Goal: Task Accomplishment & Management: Use online tool/utility

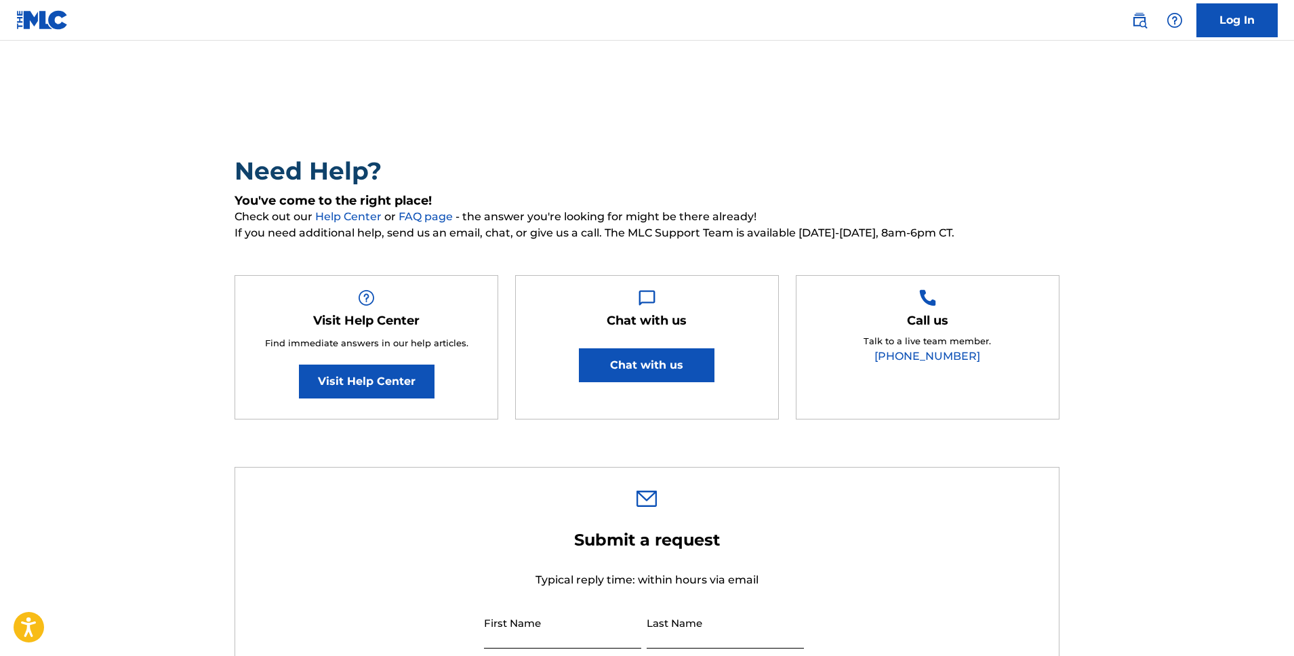
click at [1235, 23] on link "Log In" at bounding box center [1237, 20] width 81 height 34
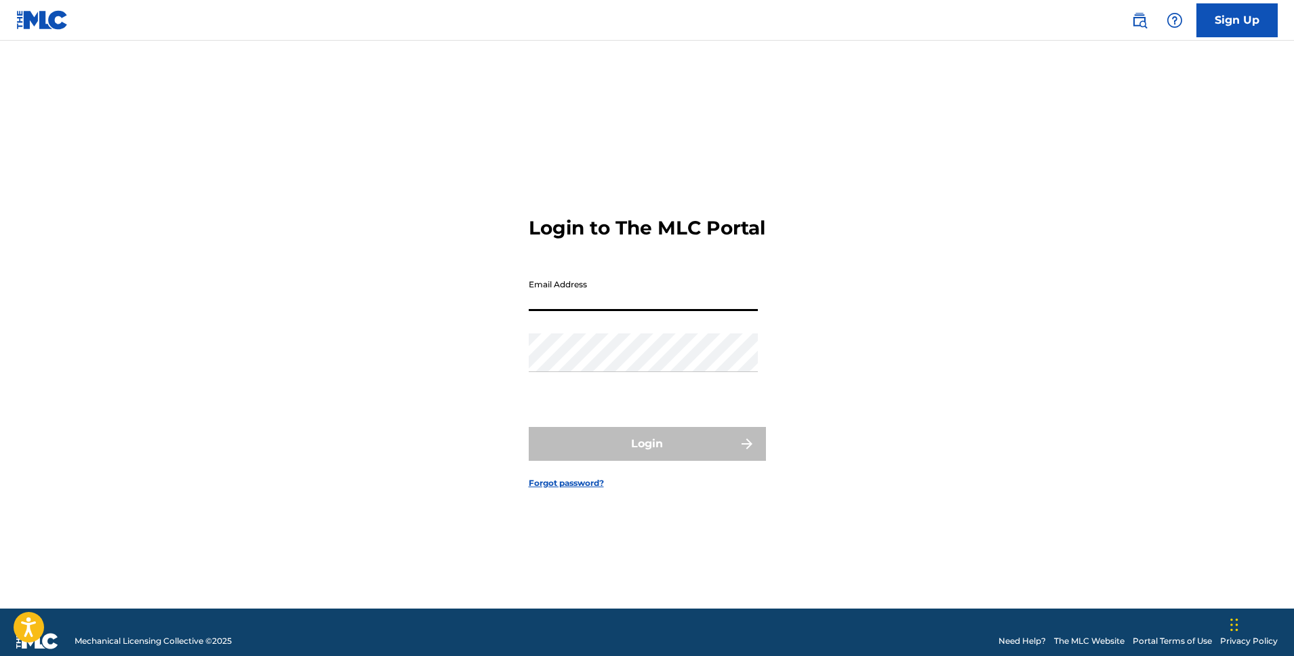
click at [584, 309] on input "Email Address" at bounding box center [643, 292] width 229 height 39
type input "[EMAIL_ADDRESS][DOMAIN_NAME]"
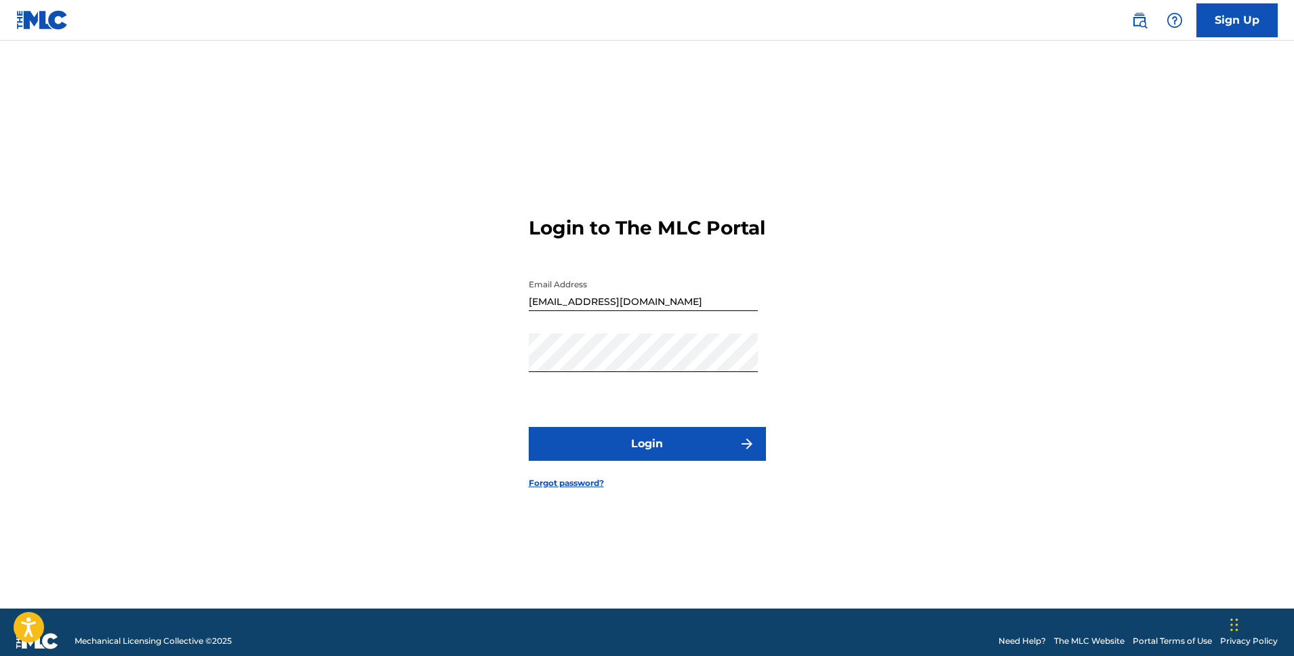
click at [658, 450] on button "Login" at bounding box center [647, 444] width 237 height 34
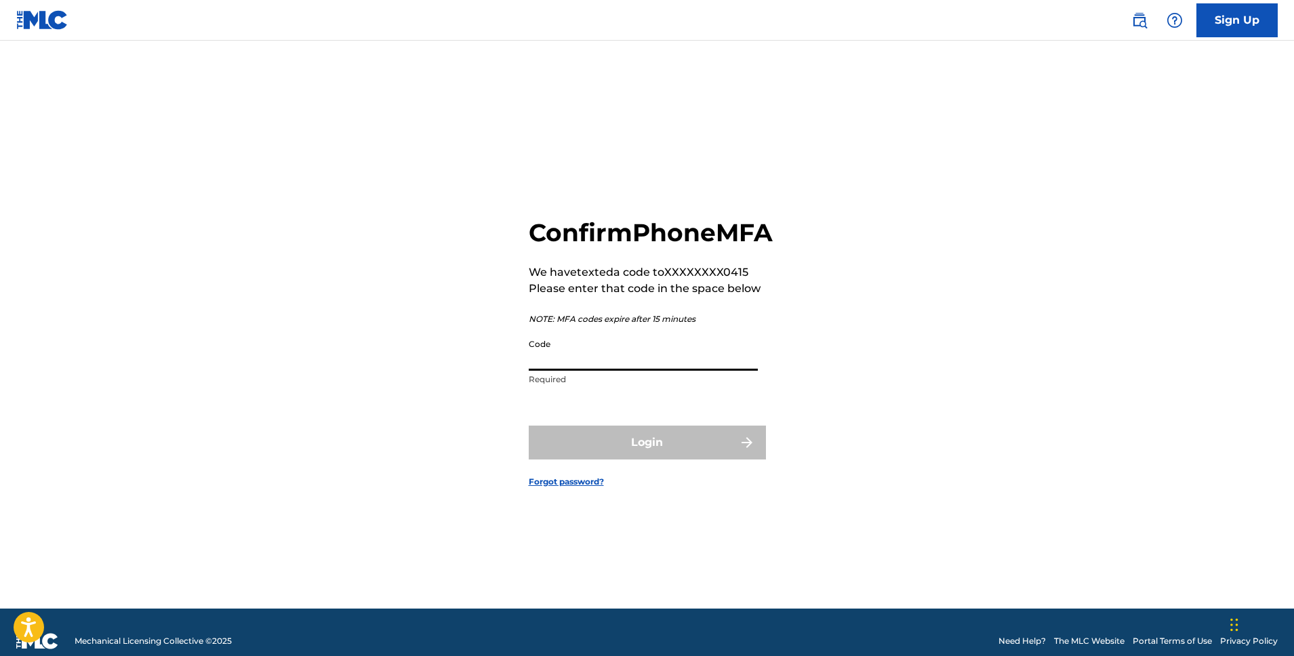
click at [624, 371] on input "Code" at bounding box center [643, 351] width 229 height 39
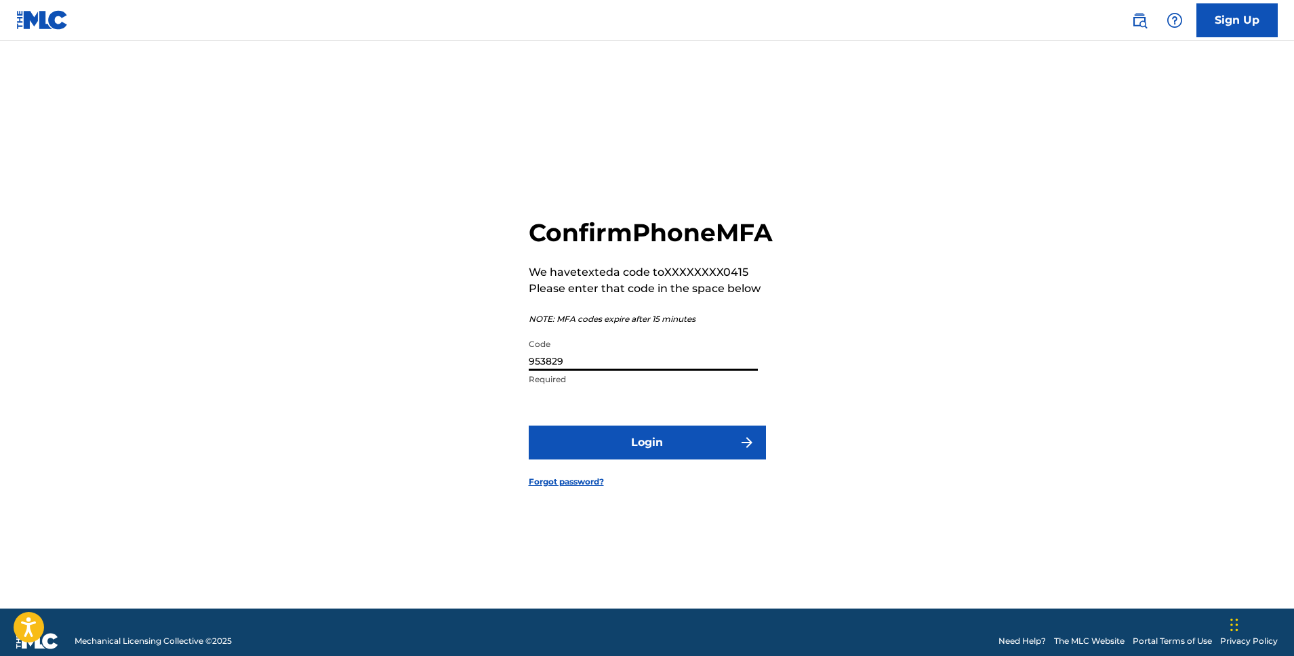
type input "953829"
click at [529, 426] on button "Login" at bounding box center [647, 443] width 237 height 34
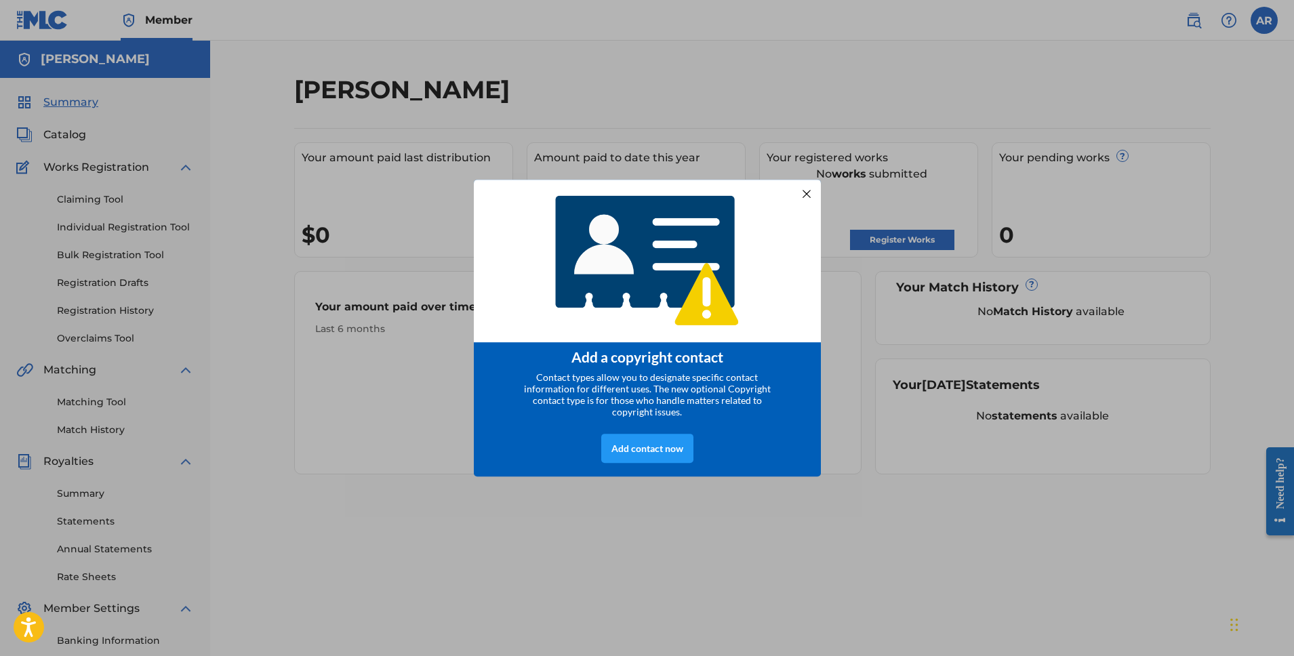
click at [805, 189] on div at bounding box center [806, 194] width 18 height 18
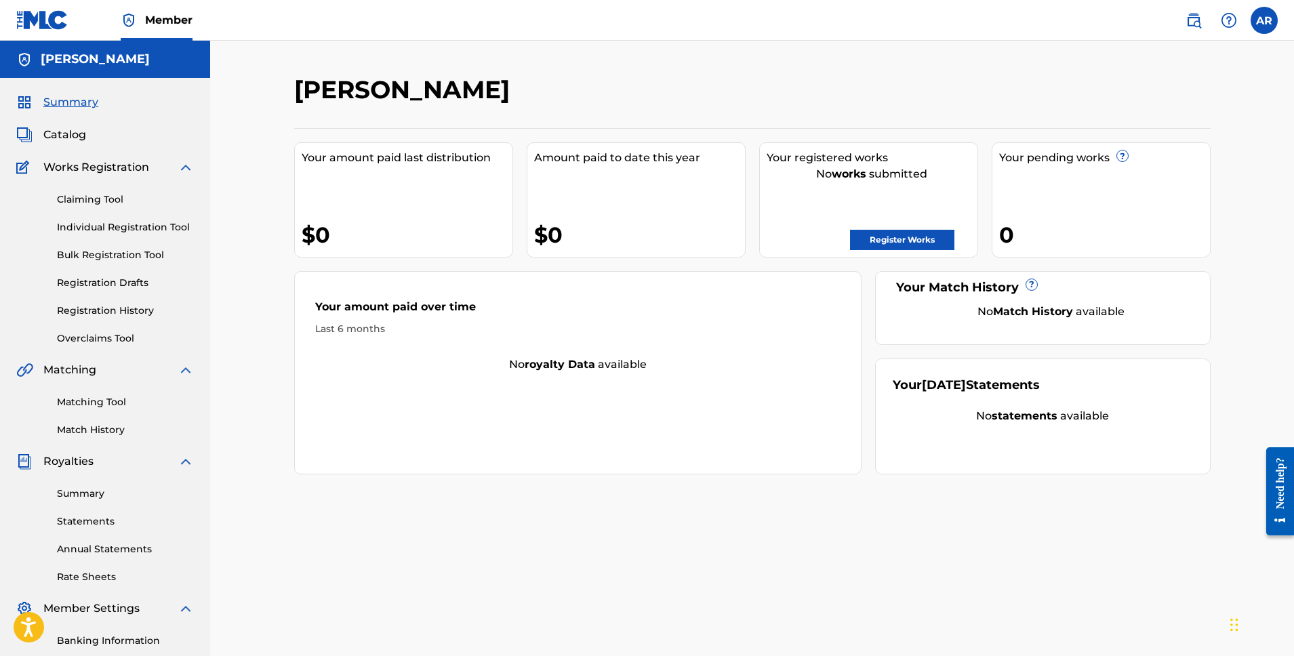
click at [98, 197] on link "Claiming Tool" at bounding box center [125, 200] width 137 height 14
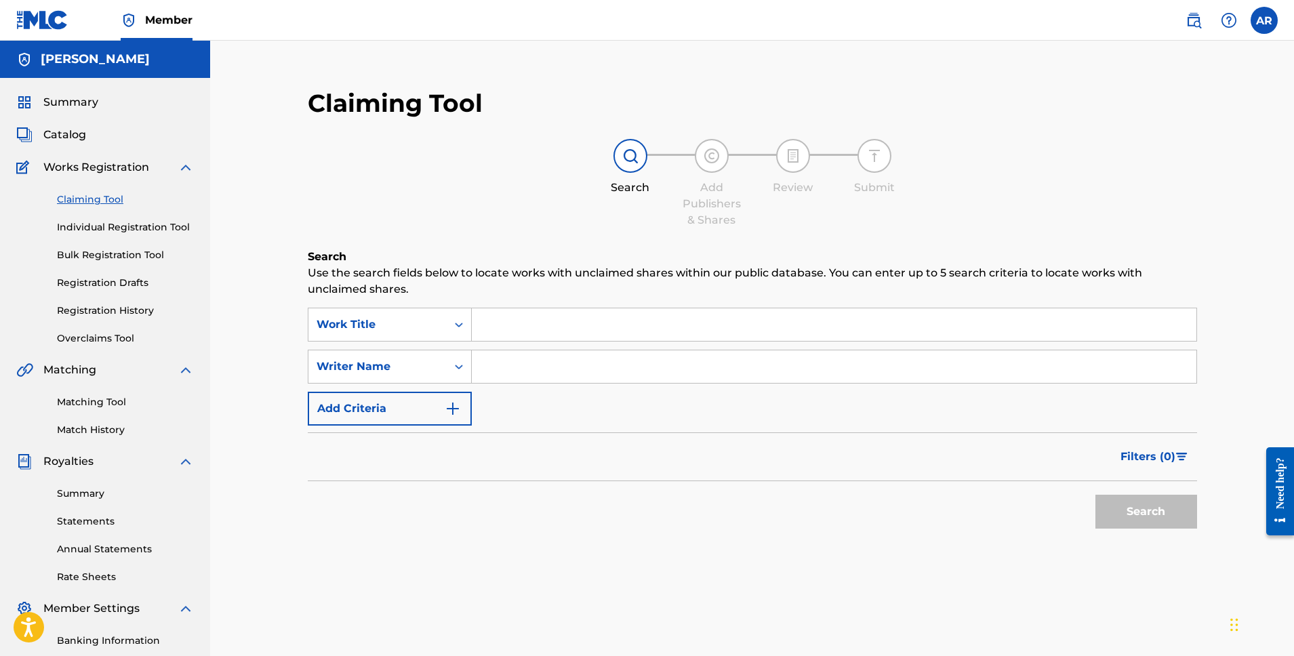
click at [505, 329] on input "Search Form" at bounding box center [834, 324] width 725 height 33
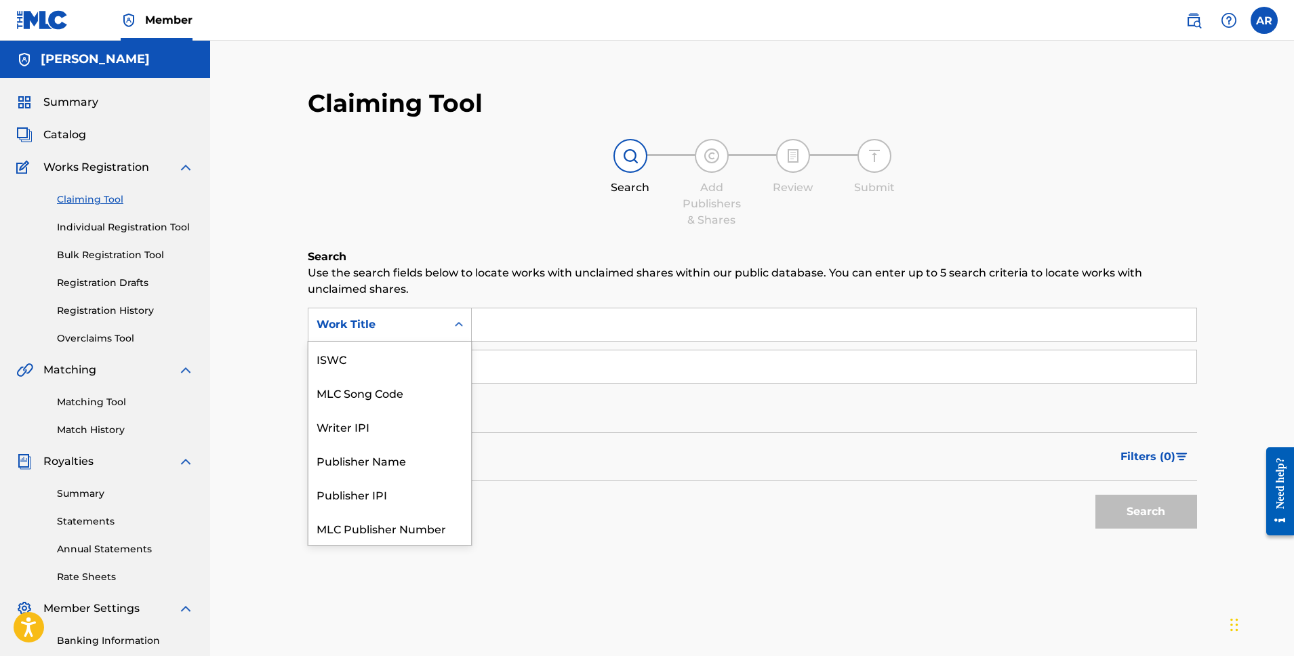
click at [449, 324] on div "Search Form" at bounding box center [459, 325] width 24 height 24
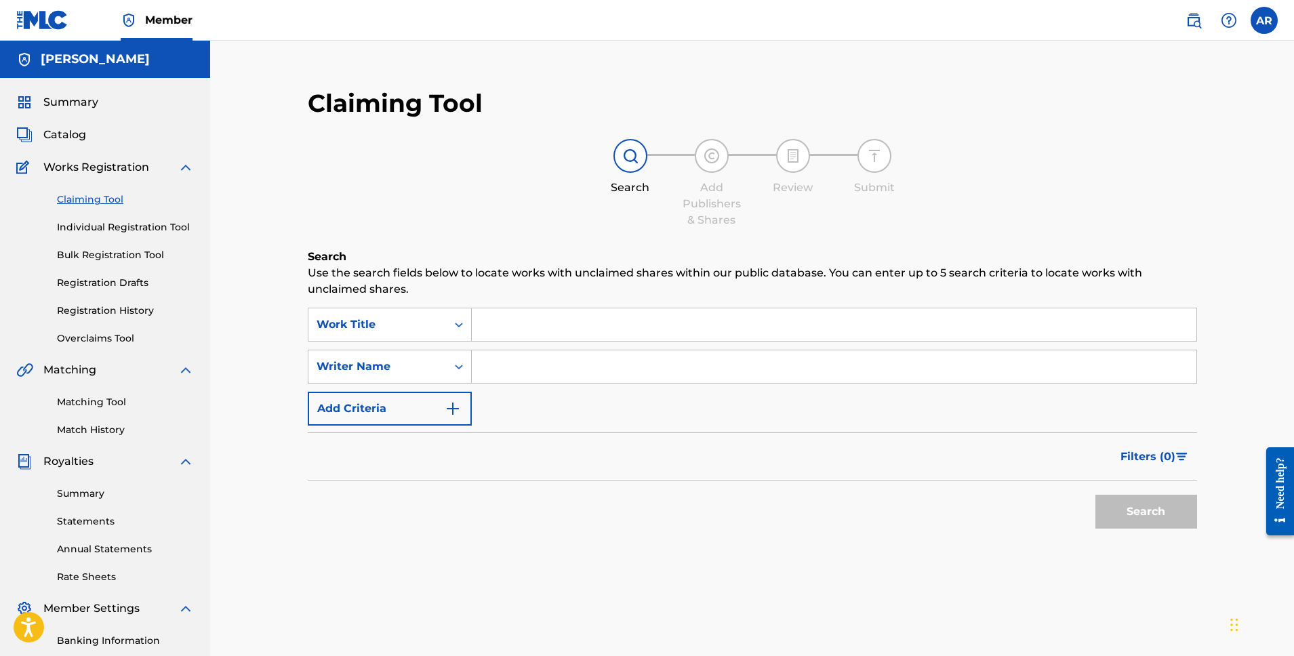
click at [449, 324] on div "Search Form" at bounding box center [459, 325] width 24 height 24
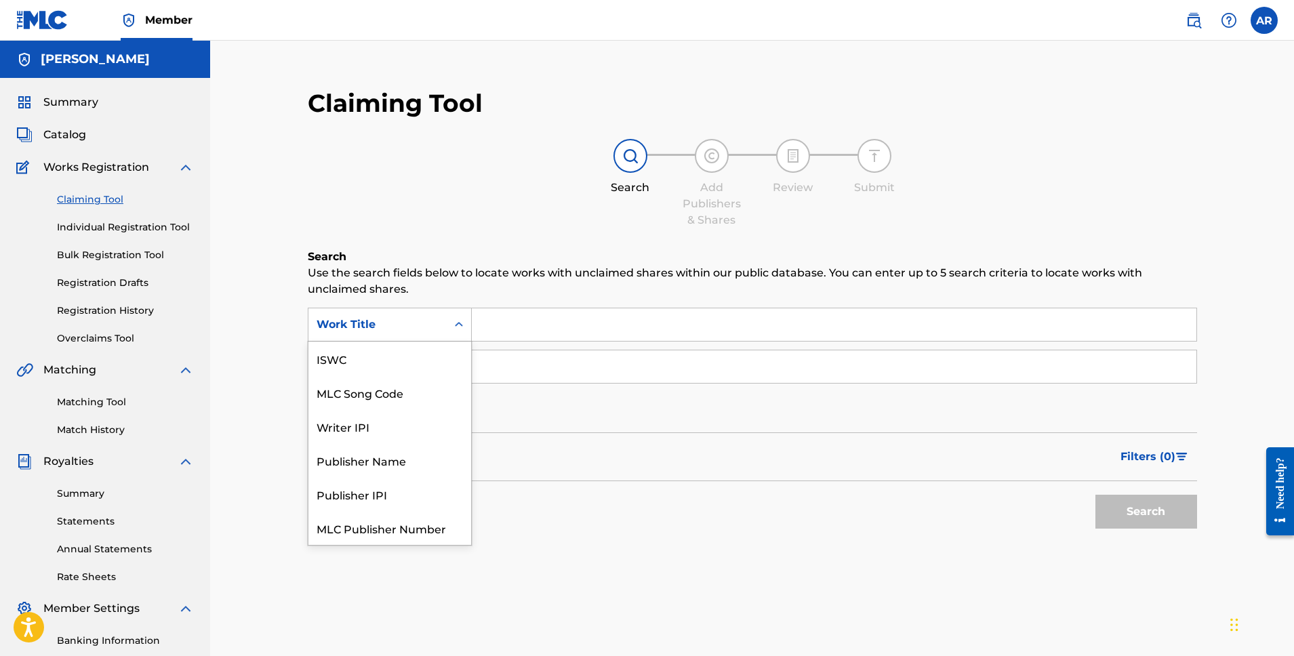
click at [449, 324] on div "Search Form" at bounding box center [459, 325] width 24 height 24
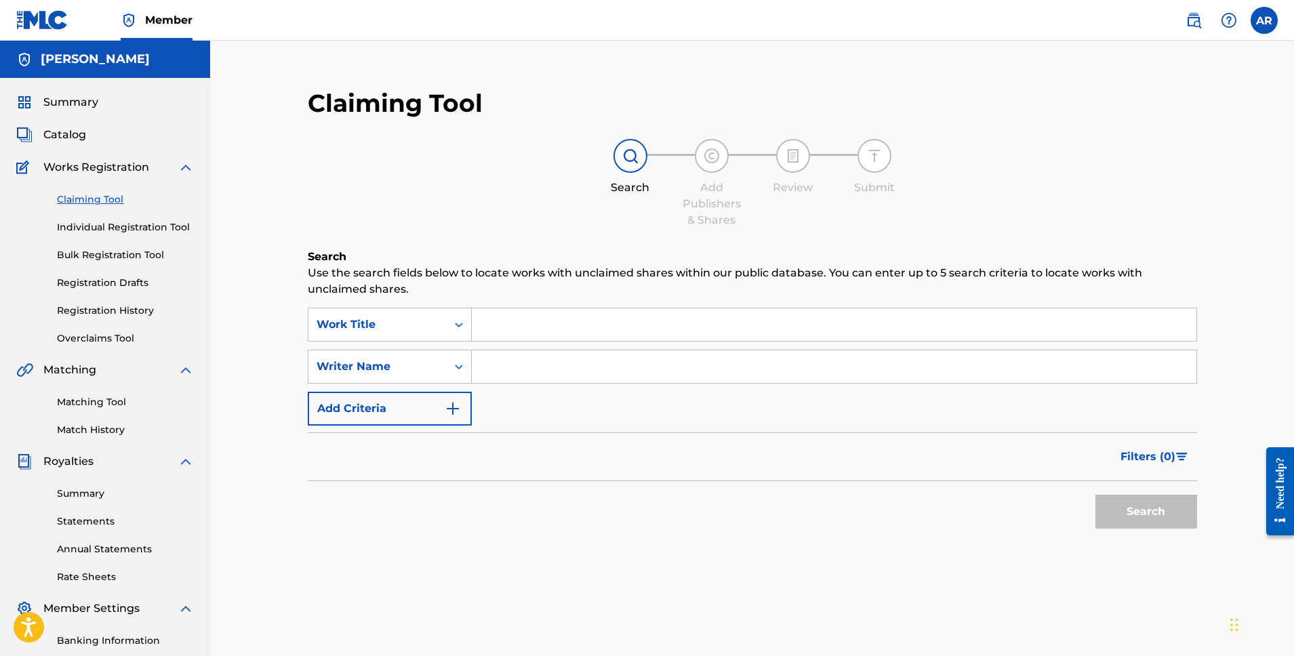
click at [450, 324] on div "Search Form" at bounding box center [459, 325] width 24 height 24
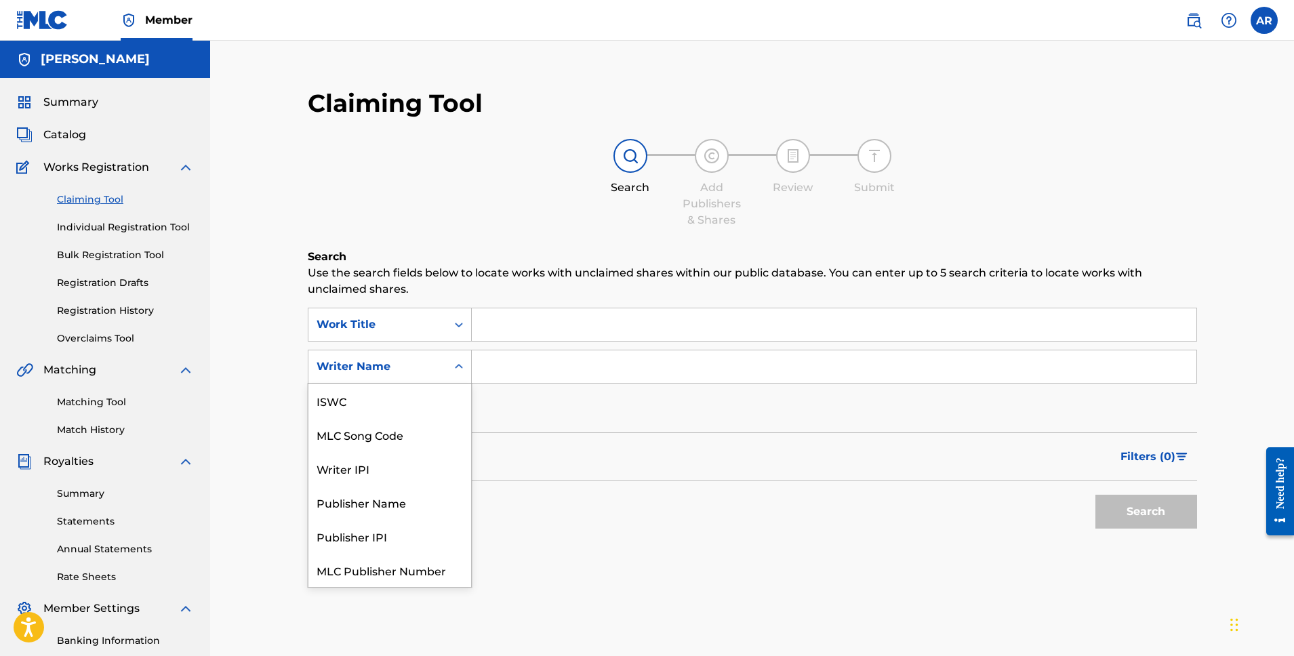
click at [441, 359] on div "Writer Name" at bounding box center [377, 367] width 138 height 26
click at [394, 464] on div "Publisher Name" at bounding box center [389, 469] width 163 height 34
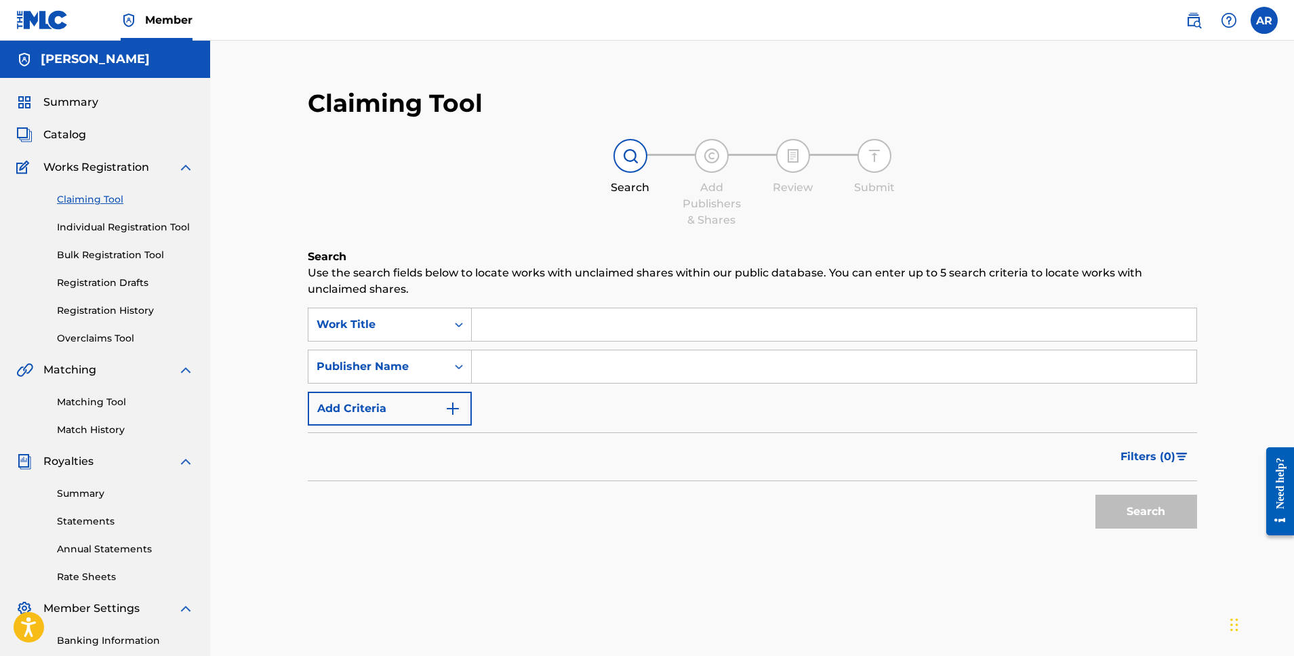
click at [529, 365] on input "Search Form" at bounding box center [834, 367] width 725 height 33
type input "[PERSON_NAME]"
click at [1118, 502] on button "Search" at bounding box center [1147, 512] width 102 height 34
click at [435, 368] on div "Publisher Name" at bounding box center [378, 367] width 122 height 16
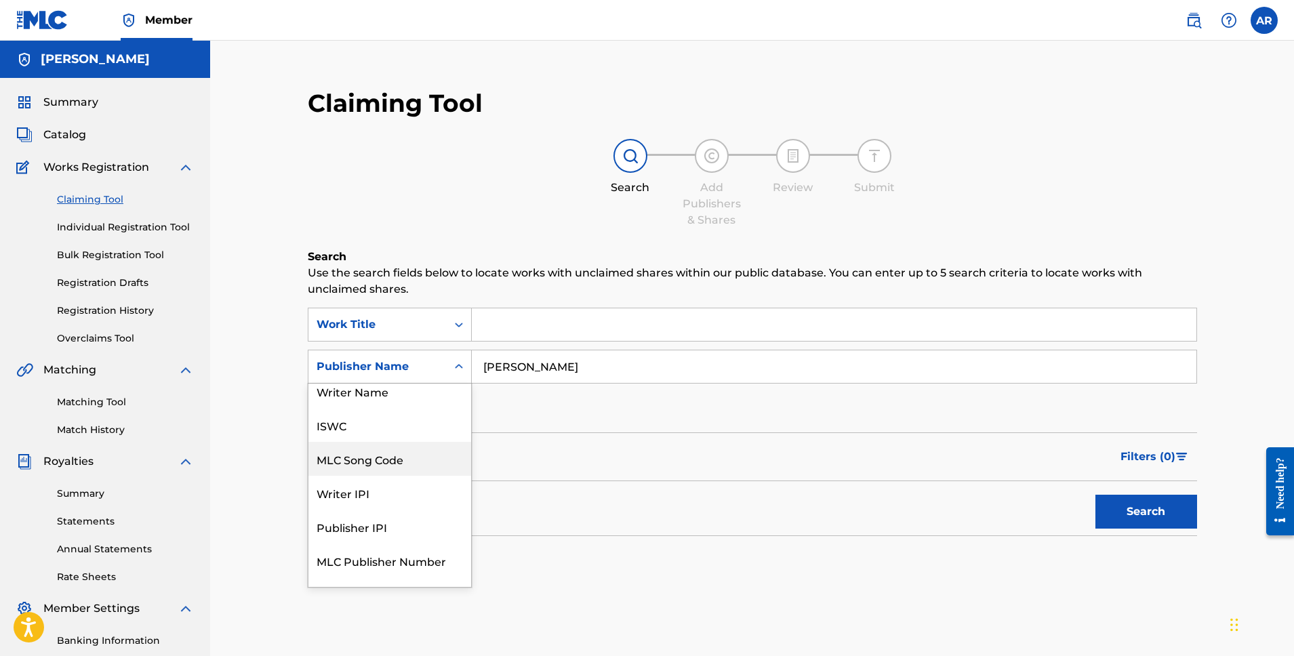
scroll to position [0, 0]
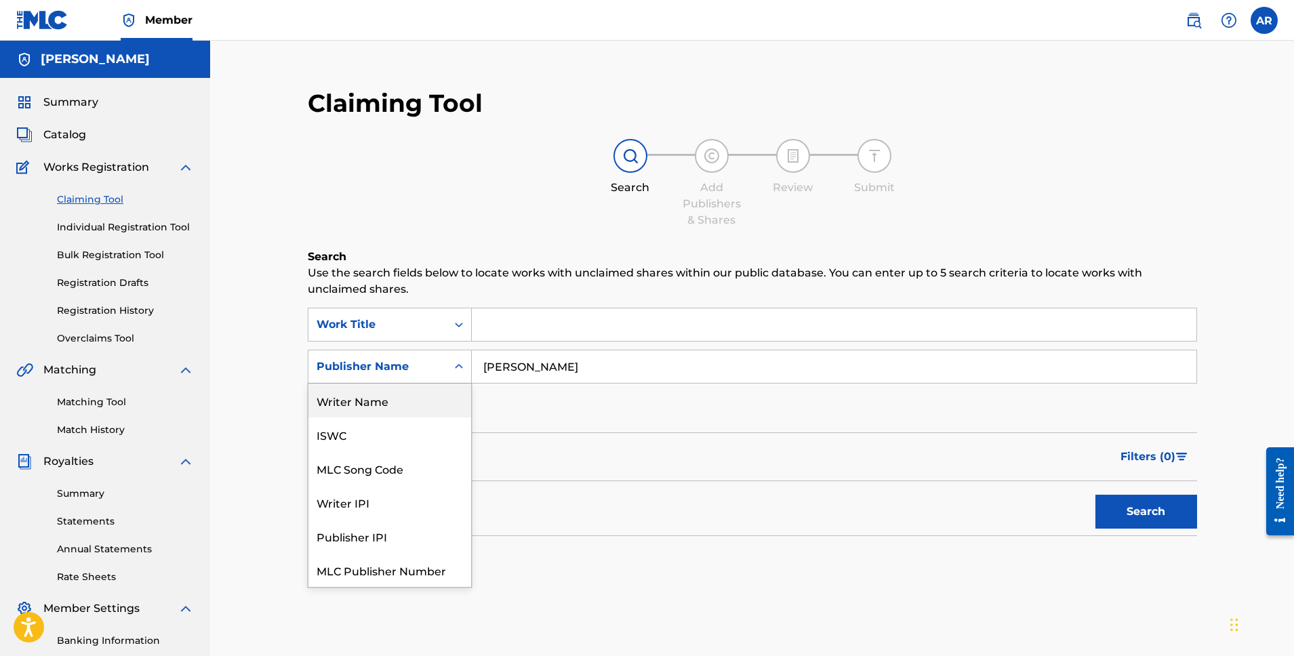
click at [382, 407] on div "Writer Name" at bounding box center [389, 401] width 163 height 34
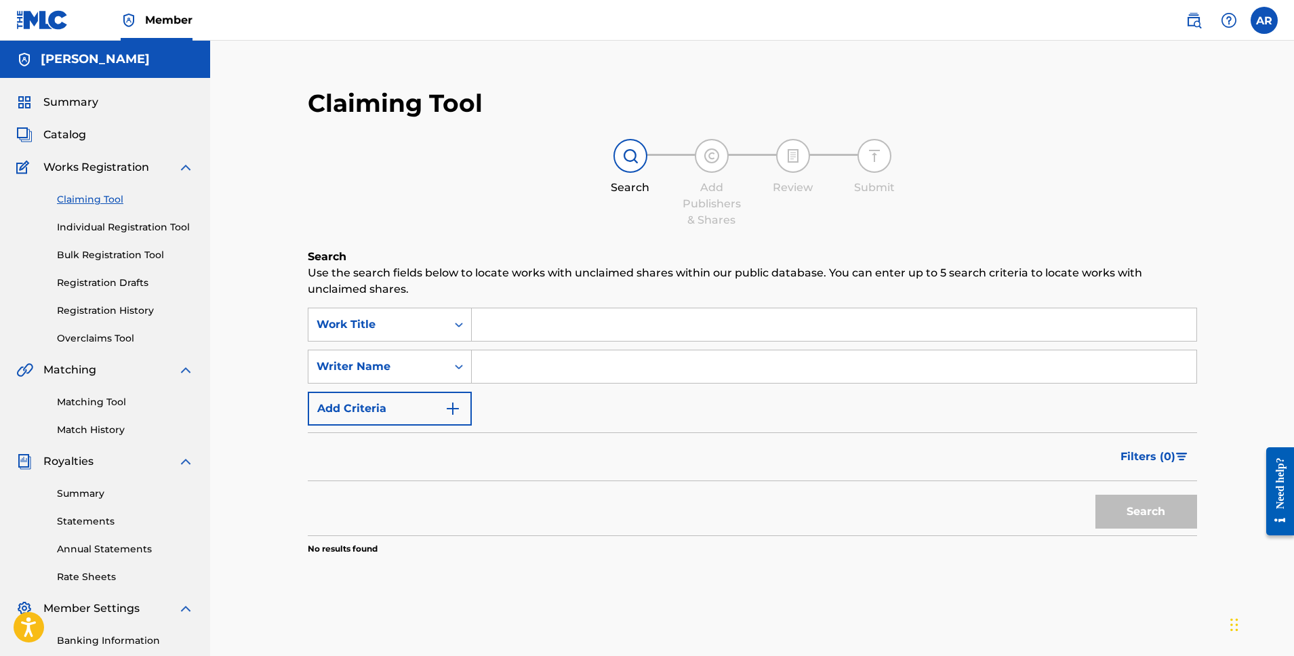
click at [538, 367] on input "Search Form" at bounding box center [834, 367] width 725 height 33
type input "[PERSON_NAME]"
click at [1151, 511] on button "Search" at bounding box center [1147, 512] width 102 height 34
drag, startPoint x: 1100, startPoint y: 506, endPoint x: 1115, endPoint y: 508, distance: 15.7
click at [1115, 508] on button "Search" at bounding box center [1147, 512] width 102 height 34
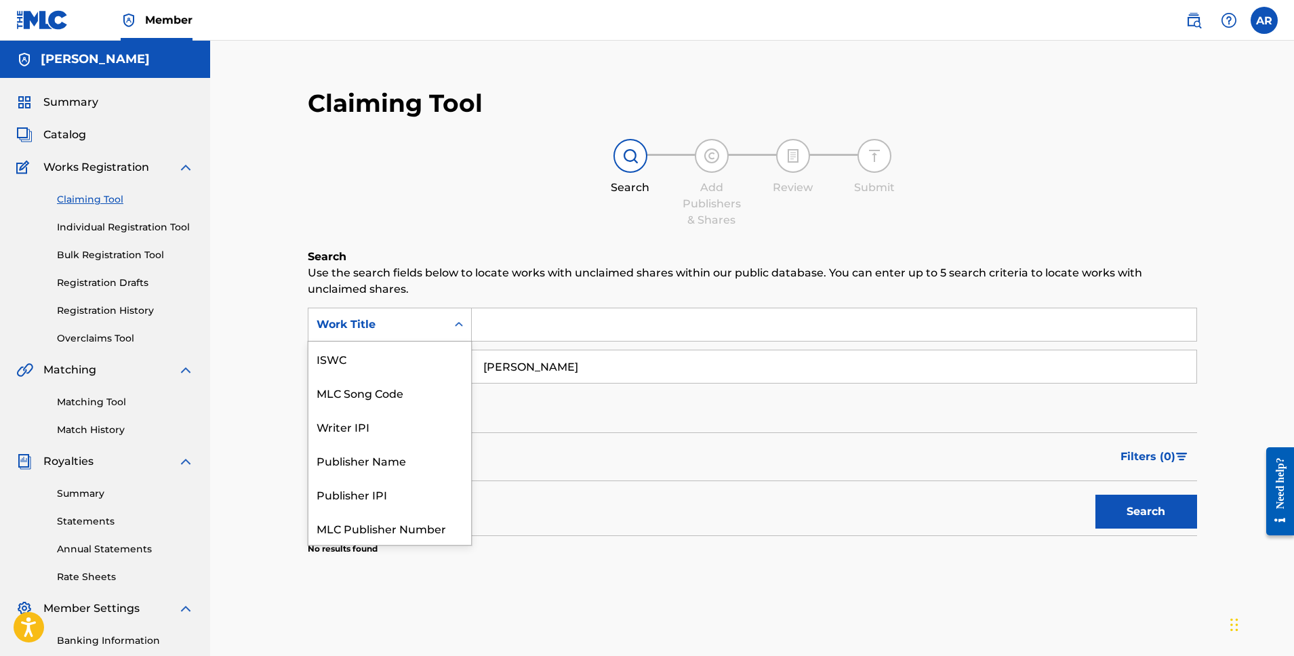
click at [428, 327] on div "Work Title" at bounding box center [378, 325] width 122 height 16
click at [370, 416] on div "Writer IPI" at bounding box center [389, 424] width 163 height 34
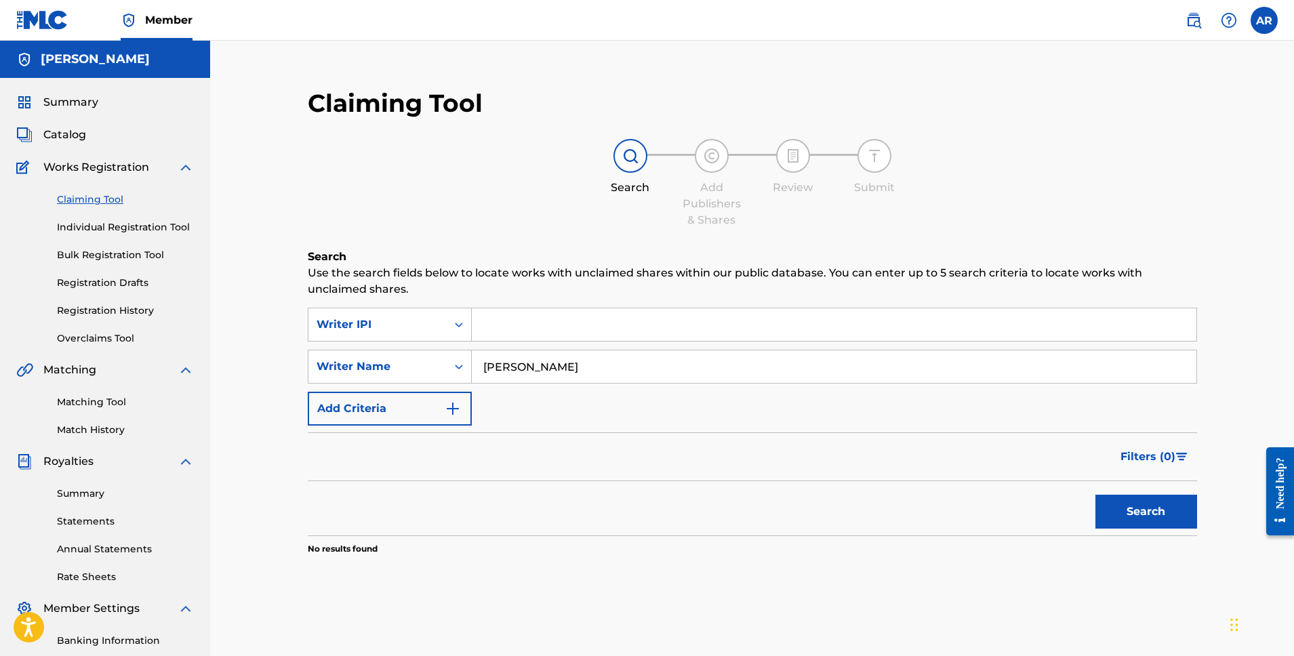
click at [532, 319] on input "Search Form" at bounding box center [834, 324] width 725 height 33
paste input "00394039248"
type input "00394039248"
click at [1123, 502] on button "Search" at bounding box center [1147, 512] width 102 height 34
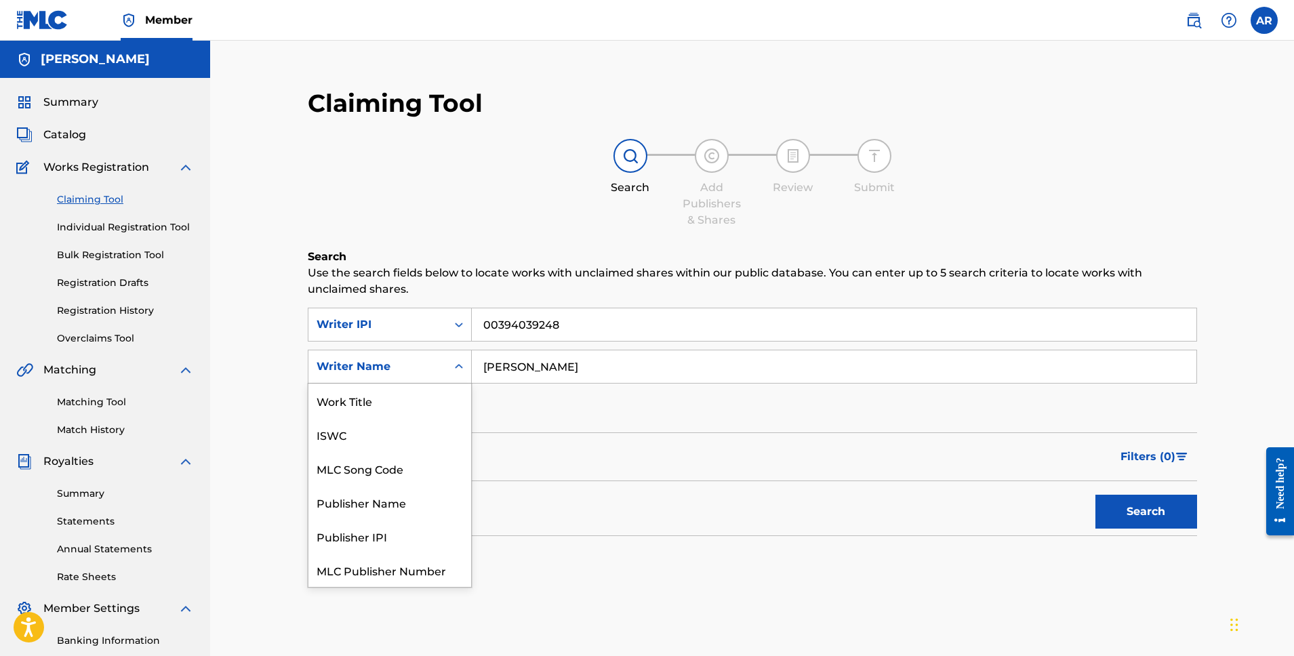
click at [422, 366] on div "Writer Name" at bounding box center [378, 367] width 122 height 16
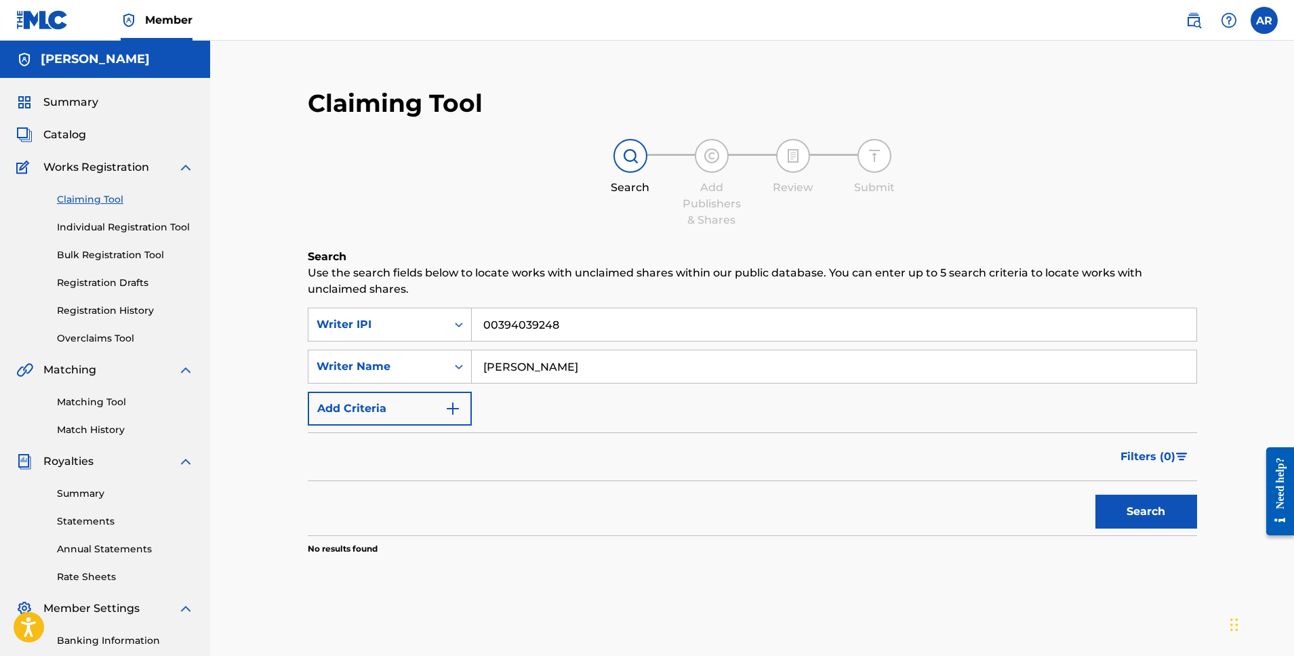
click at [525, 366] on input "[PERSON_NAME]" at bounding box center [834, 367] width 725 height 33
click at [1155, 508] on button "Search" at bounding box center [1147, 512] width 102 height 34
click at [453, 415] on img "Search Form" at bounding box center [453, 409] width 16 height 16
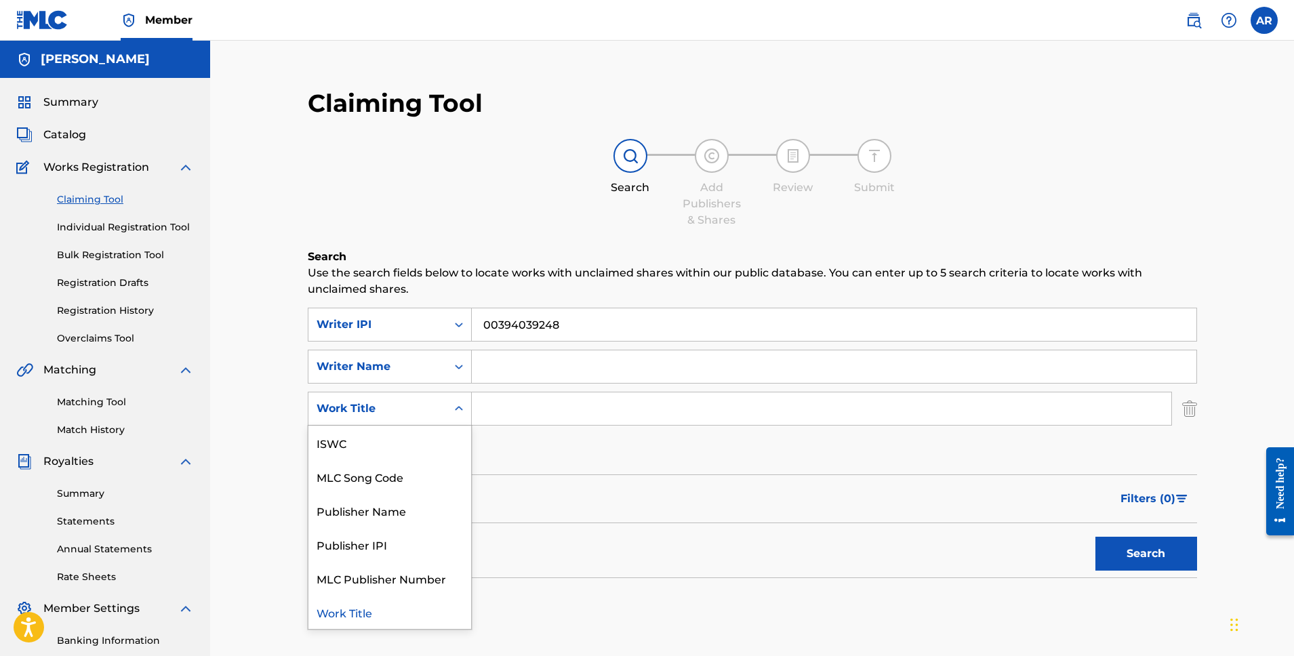
click at [435, 410] on div "Work Title" at bounding box center [378, 409] width 122 height 16
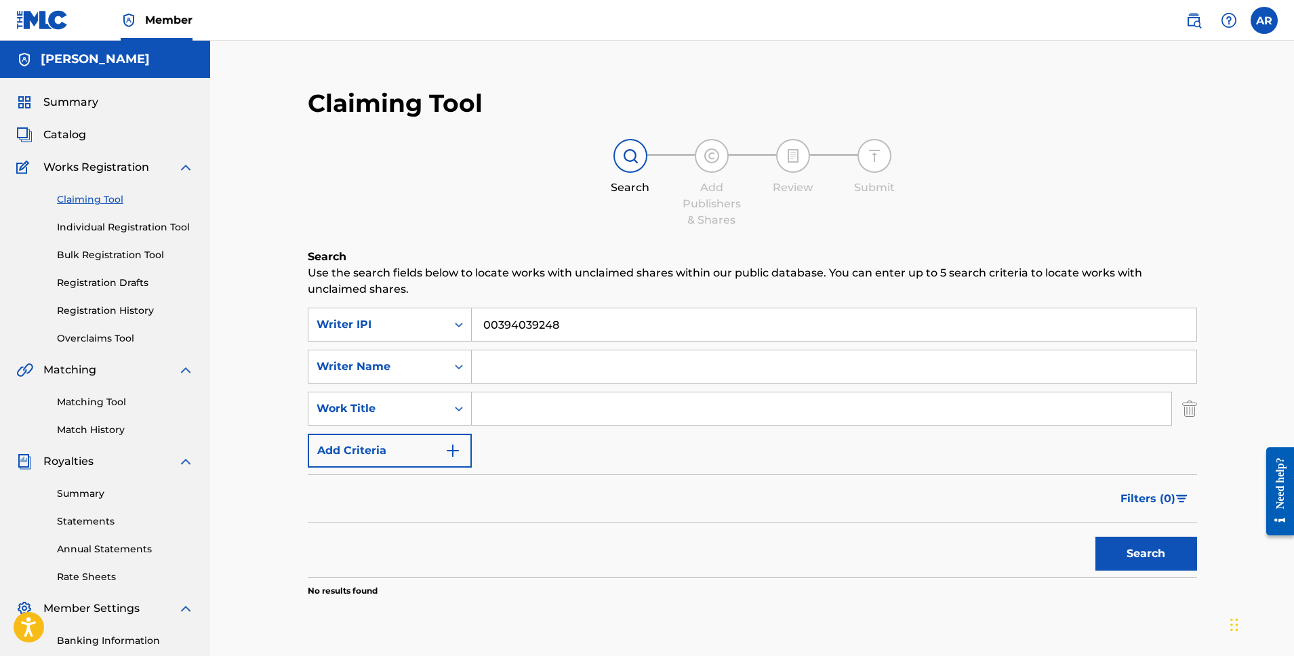
click at [533, 404] on input "Search Form" at bounding box center [822, 409] width 700 height 33
type input "Ain't Gotta Do A Thing"
click at [1151, 551] on button "Search" at bounding box center [1147, 554] width 102 height 34
click at [604, 327] on input "00394039248" at bounding box center [834, 324] width 725 height 33
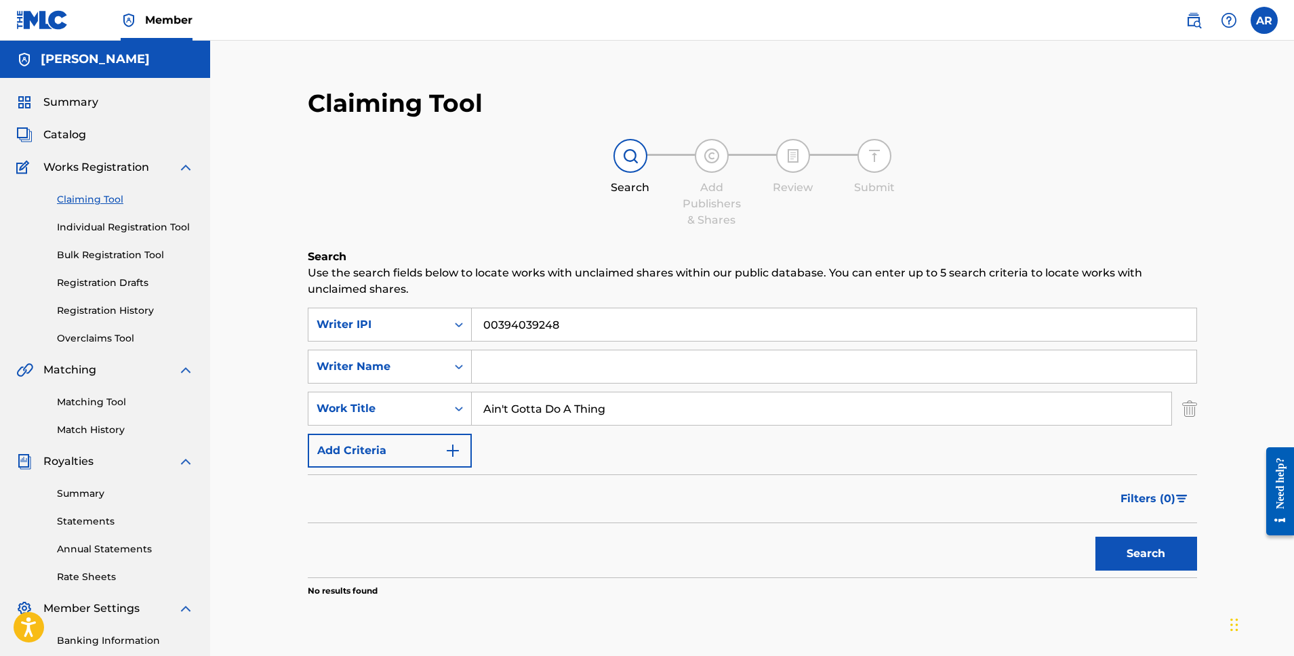
click at [604, 327] on input "00394039248" at bounding box center [834, 324] width 725 height 33
click at [1167, 556] on button "Search" at bounding box center [1147, 554] width 102 height 34
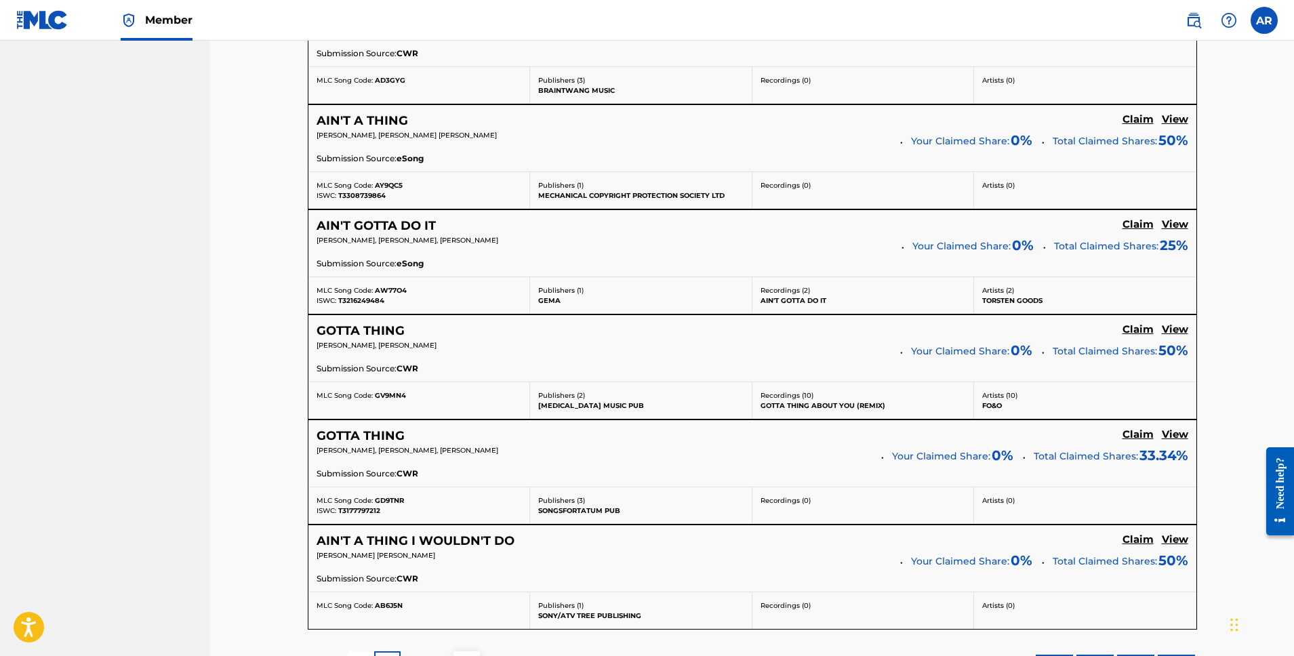
scroll to position [1019, 0]
drag, startPoint x: 1294, startPoint y: 406, endPoint x: 1304, endPoint y: 356, distance: 51.3
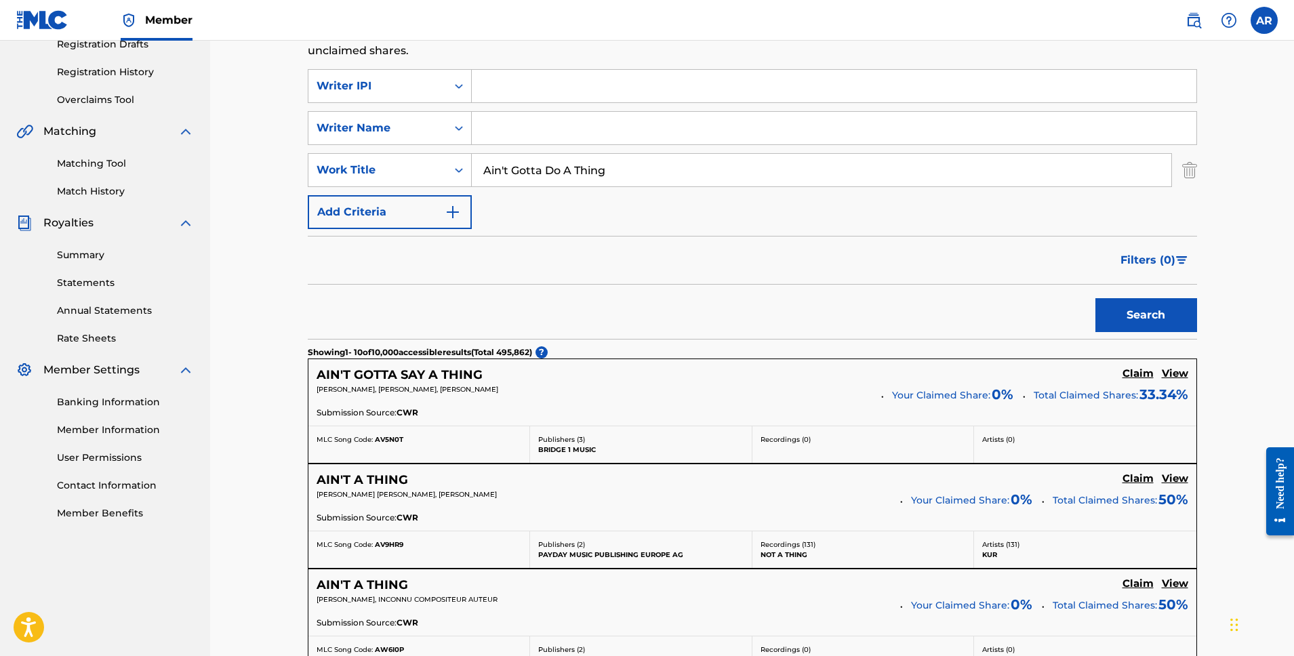
scroll to position [229, 0]
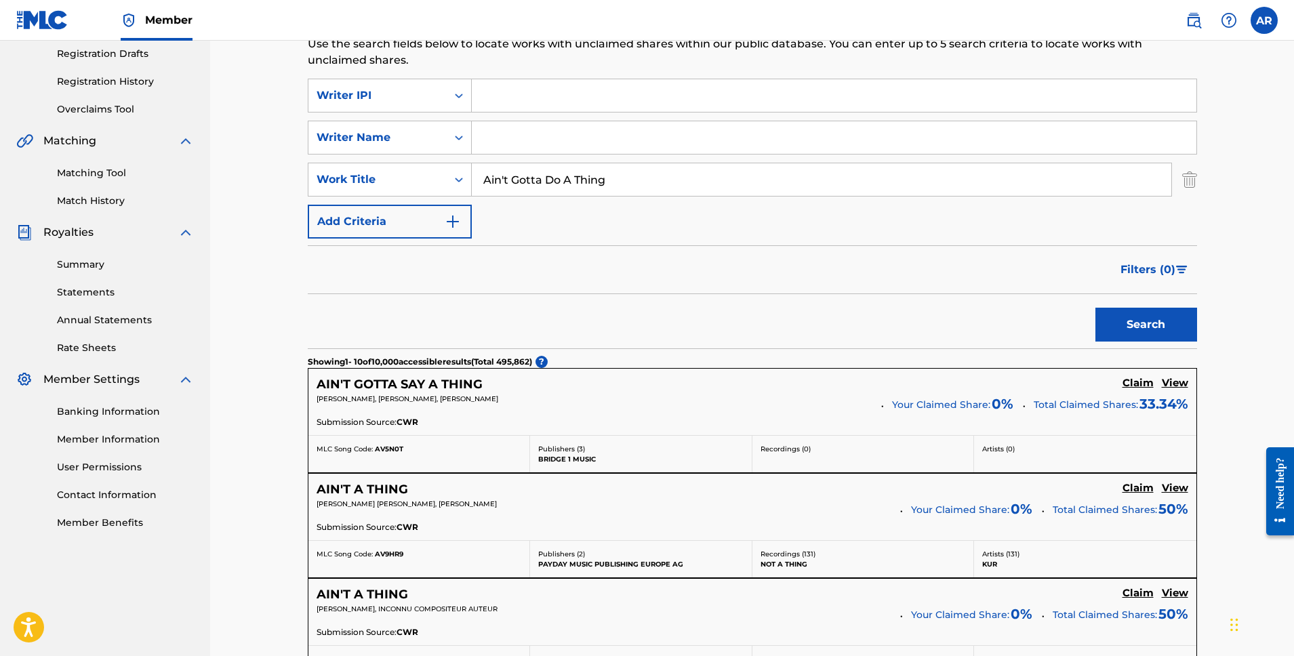
click at [616, 176] on input "Ain't Gotta Do A Thing" at bounding box center [822, 179] width 700 height 33
click at [1096, 308] on button "Search" at bounding box center [1147, 325] width 102 height 34
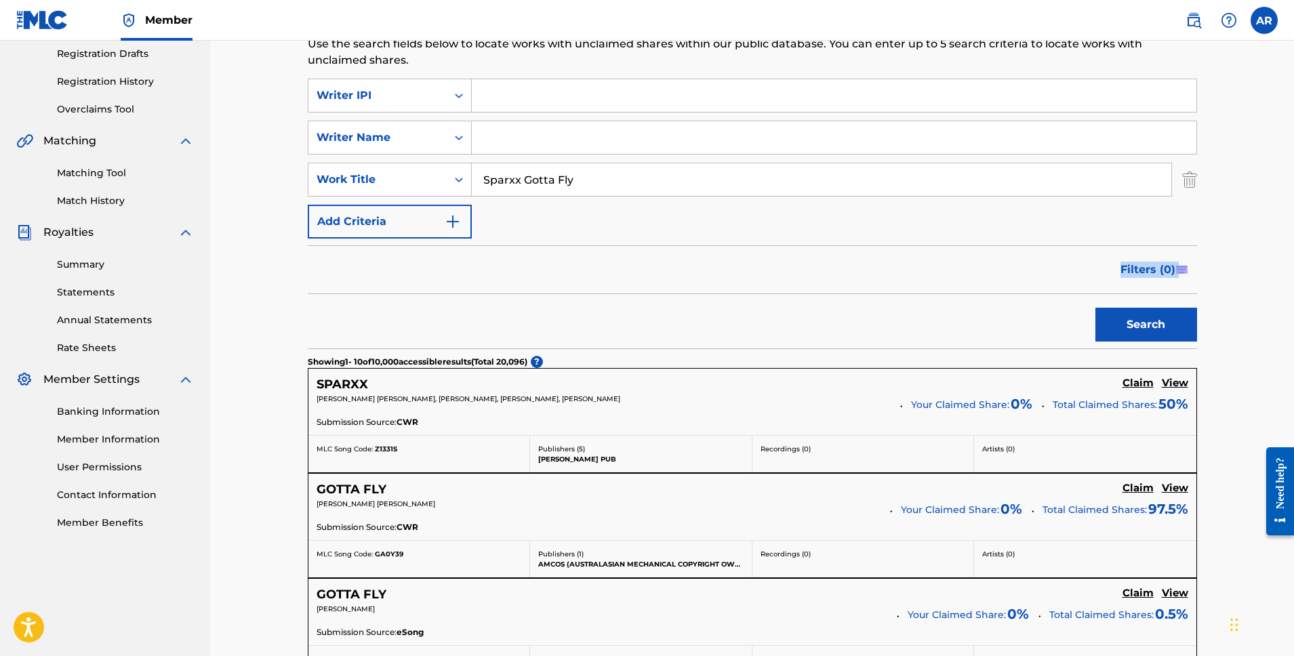
drag, startPoint x: 1294, startPoint y: 242, endPoint x: 1292, endPoint y: 302, distance: 59.7
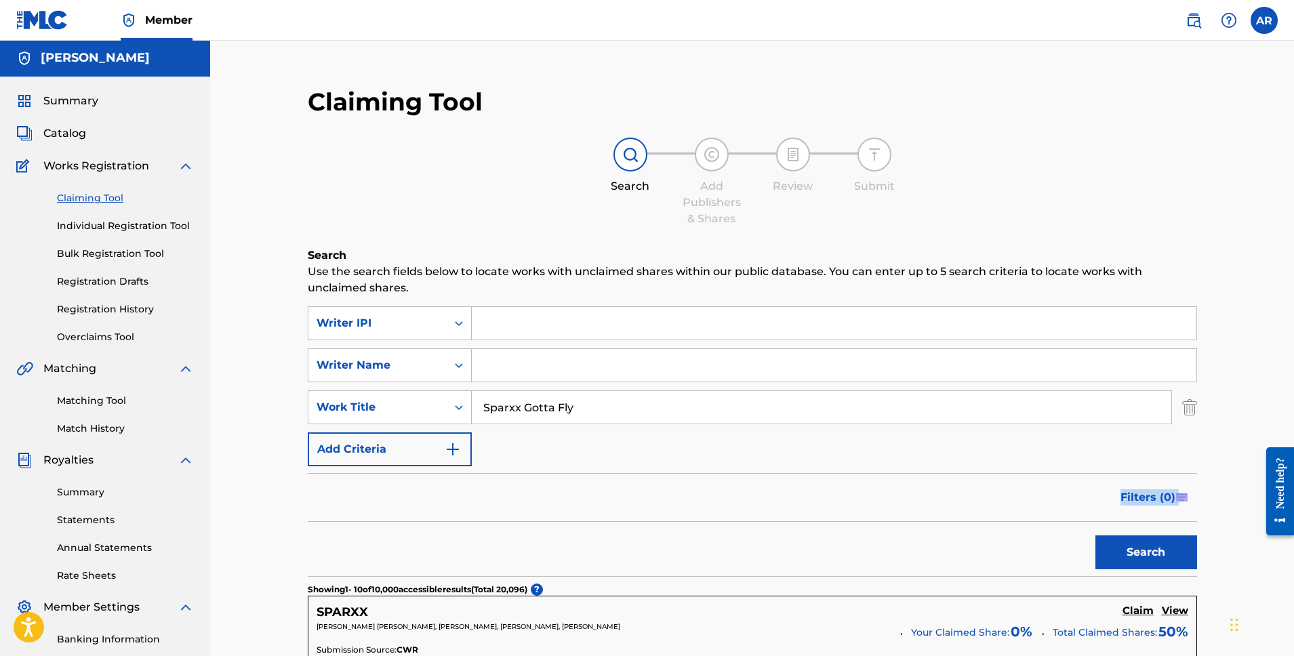
scroll to position [2, 0]
click at [534, 405] on input "Sparxx Gotta Fly" at bounding box center [822, 407] width 700 height 33
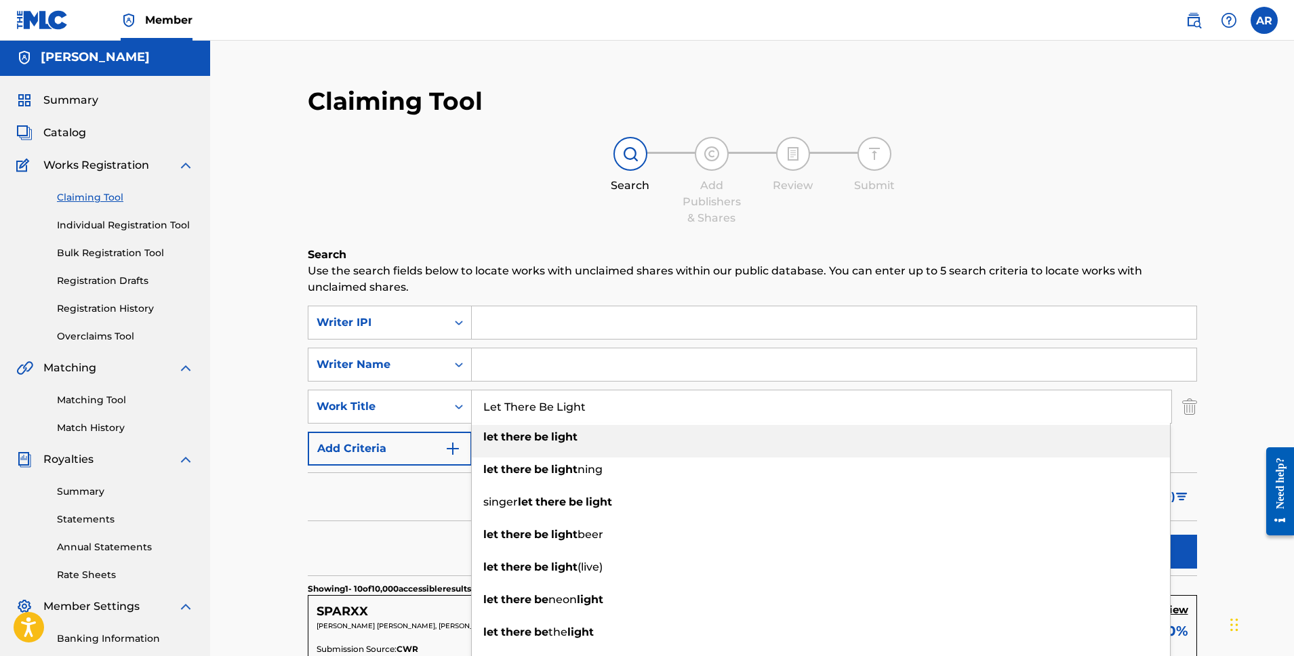
type input "Let There Be Light"
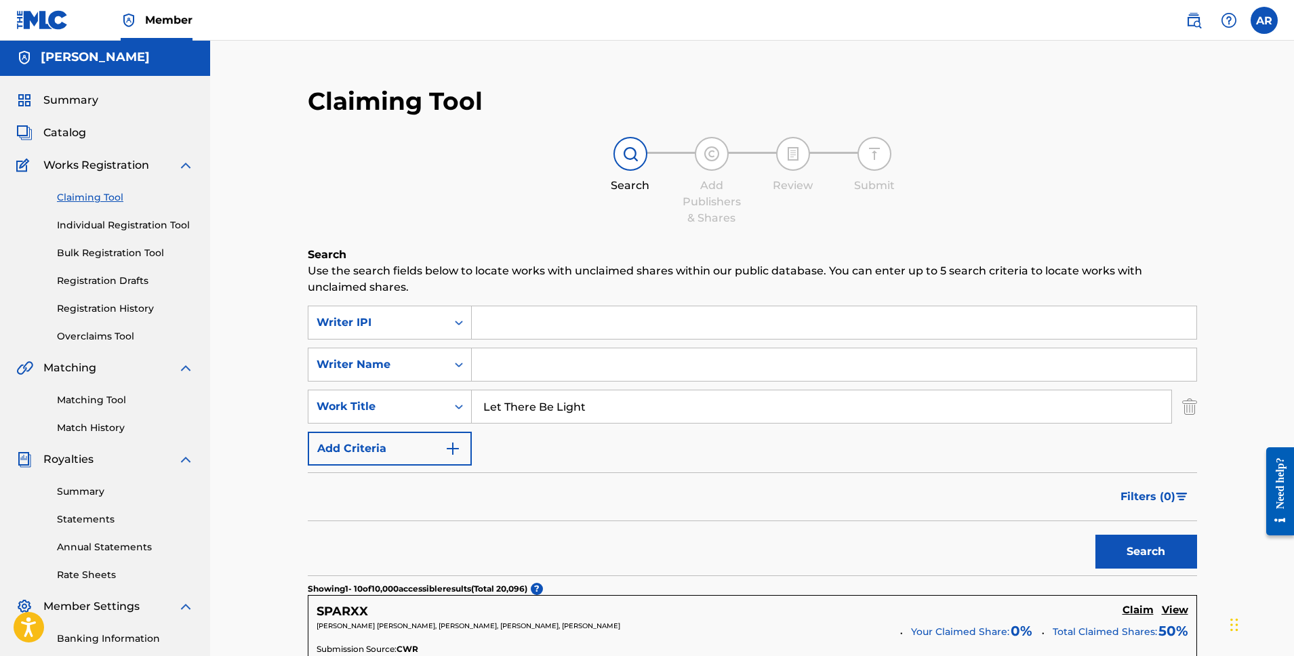
click at [533, 330] on input "Search Form" at bounding box center [834, 322] width 725 height 33
click at [534, 330] on input "Search Form" at bounding box center [834, 322] width 725 height 33
paste input "00394039248"
type input "00394039248"
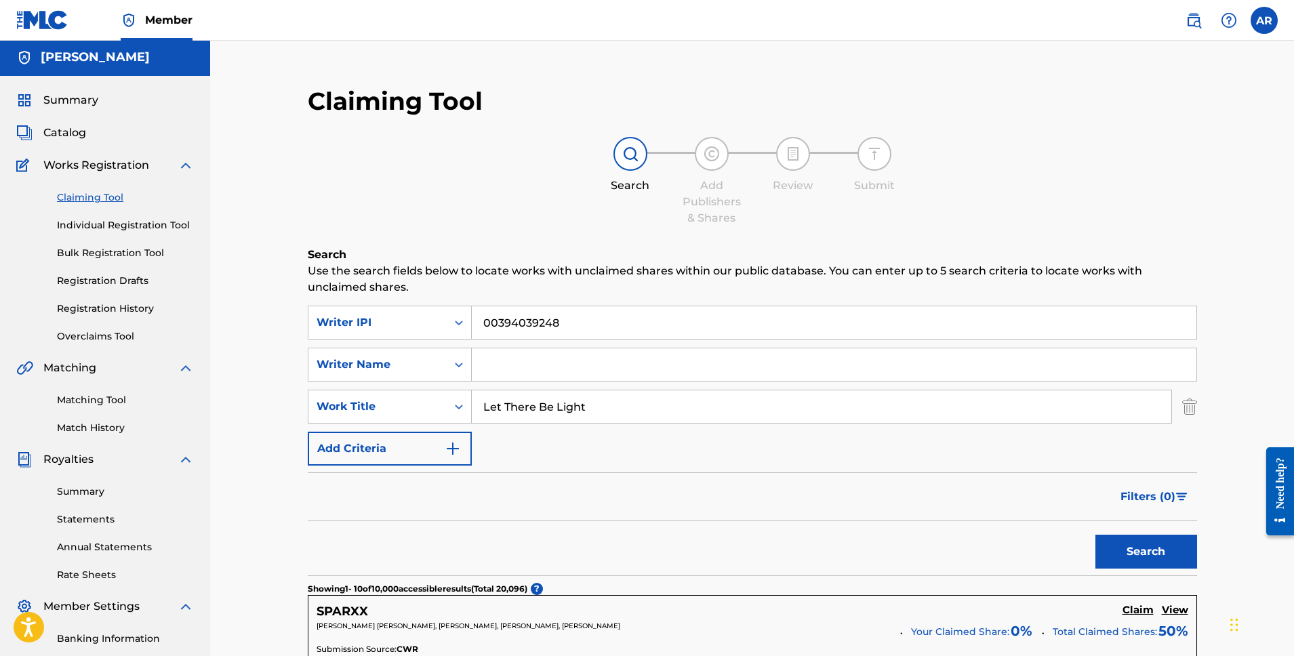
click at [1125, 549] on button "Search" at bounding box center [1147, 552] width 102 height 34
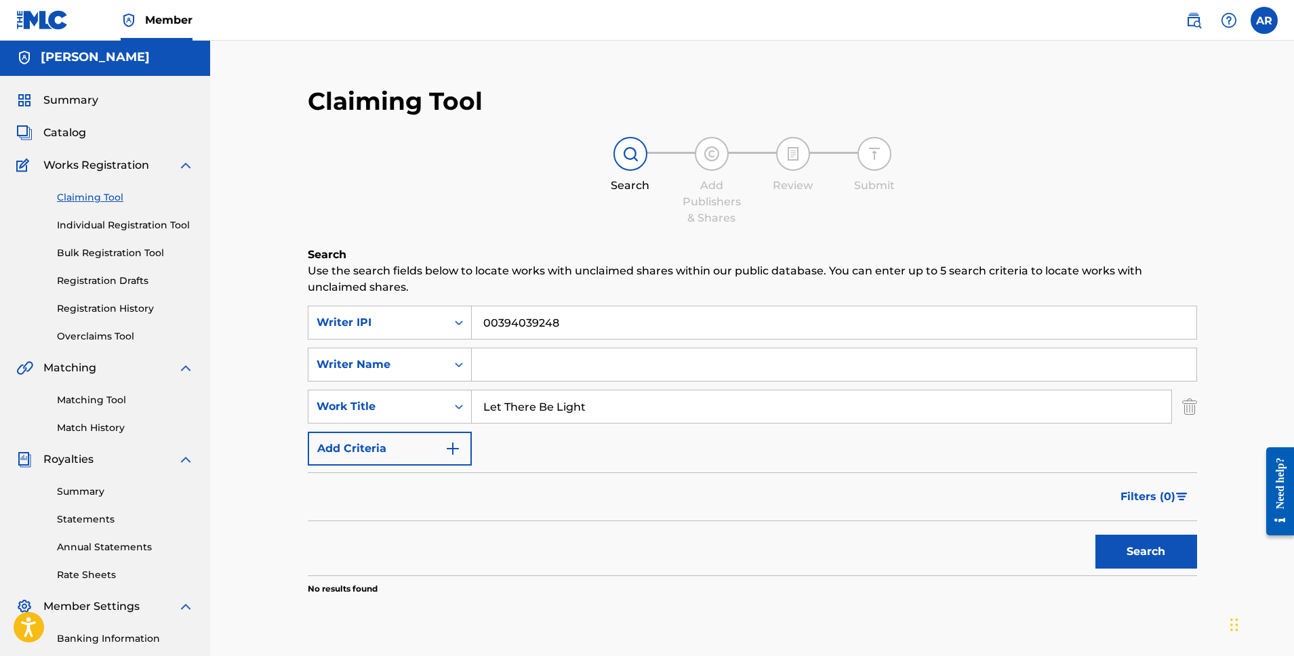
click at [571, 330] on input "00394039248" at bounding box center [834, 322] width 725 height 33
click at [1096, 535] on button "Search" at bounding box center [1147, 552] width 102 height 34
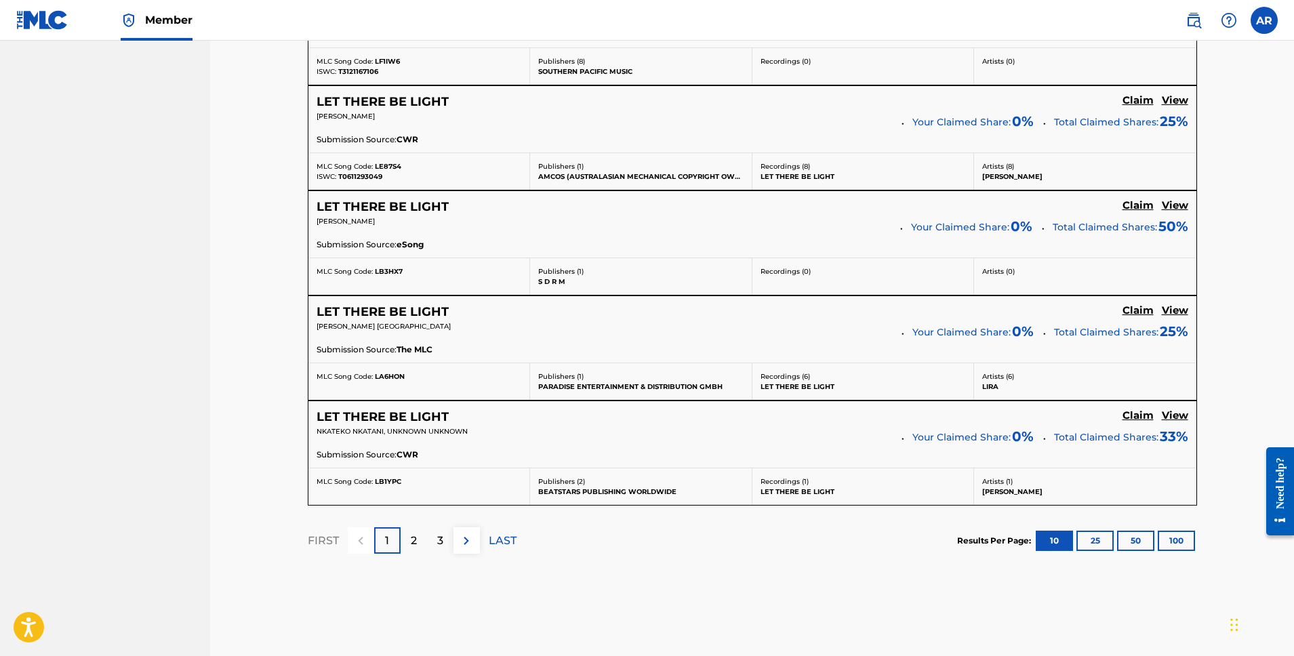
scroll to position [1156, 0]
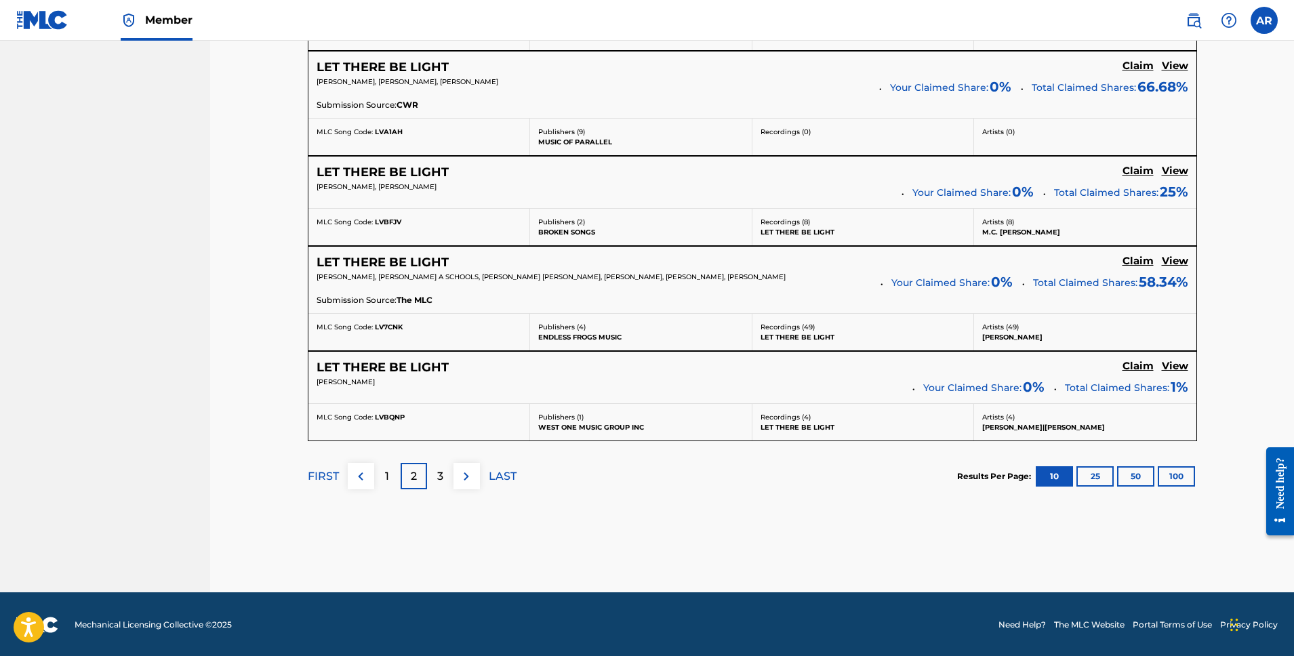
scroll to position [1149, 0]
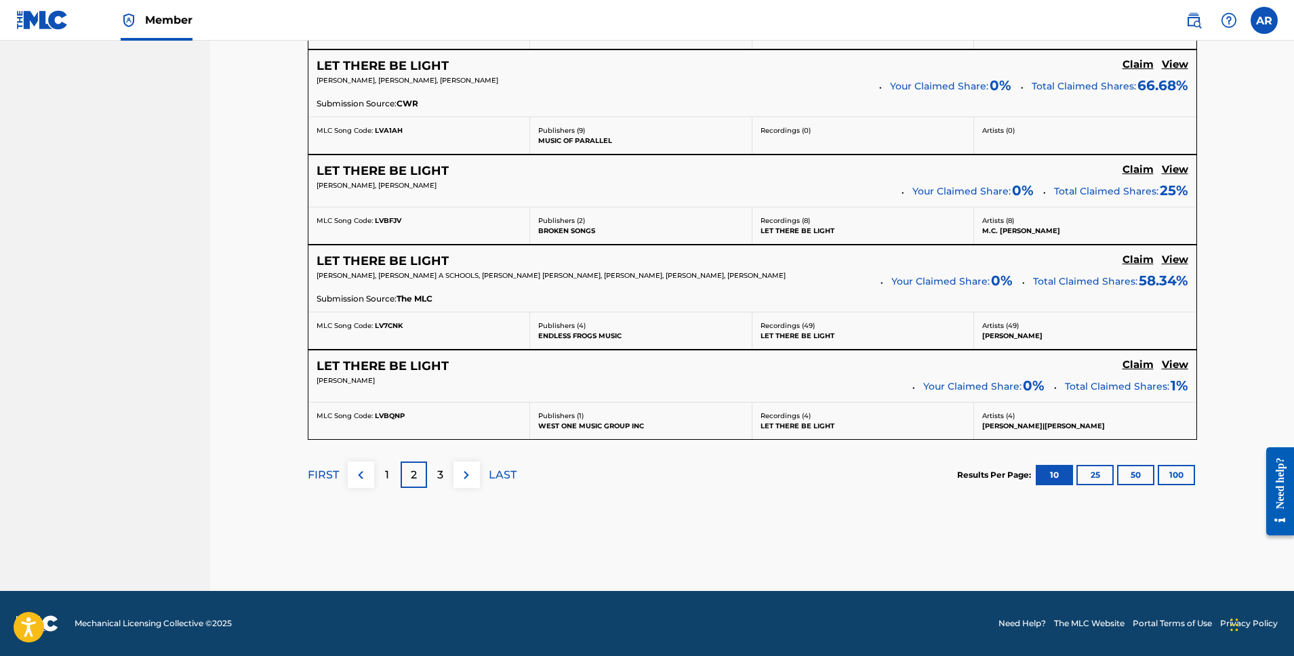
click at [462, 472] on img at bounding box center [466, 475] width 16 height 16
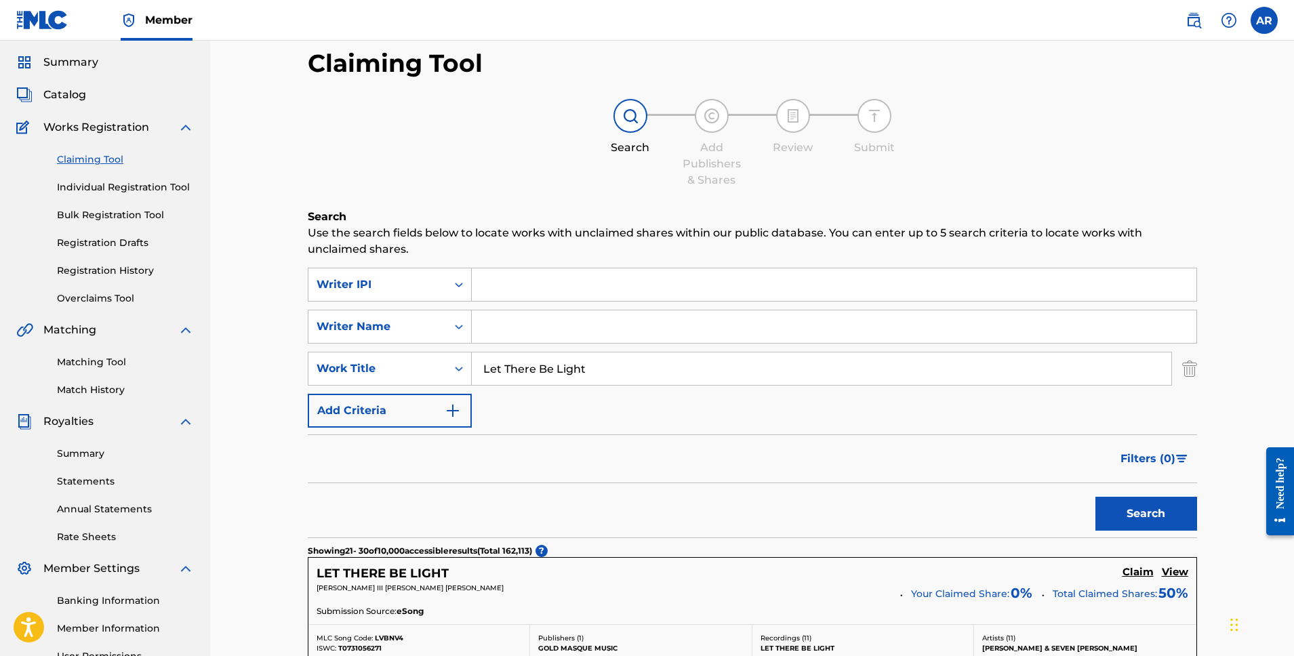
scroll to position [41, 0]
click at [146, 214] on link "Bulk Registration Tool" at bounding box center [125, 214] width 137 height 14
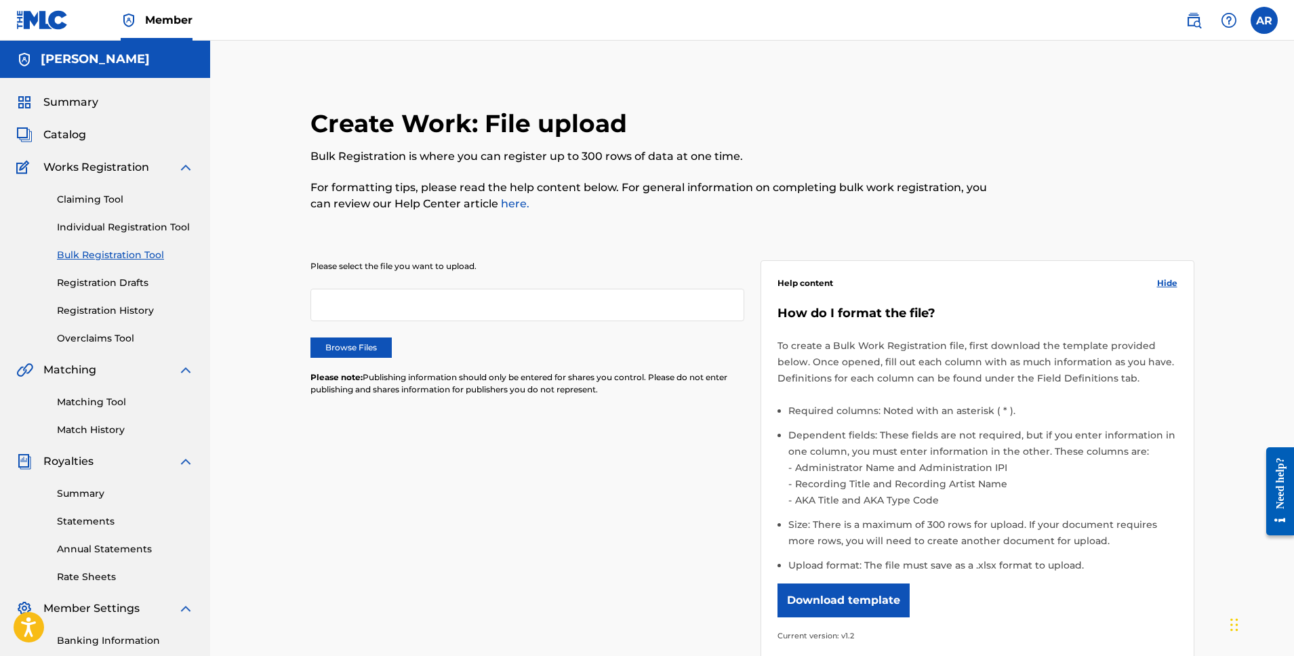
scroll to position [44, 0]
